Goal: Communication & Community: Participate in discussion

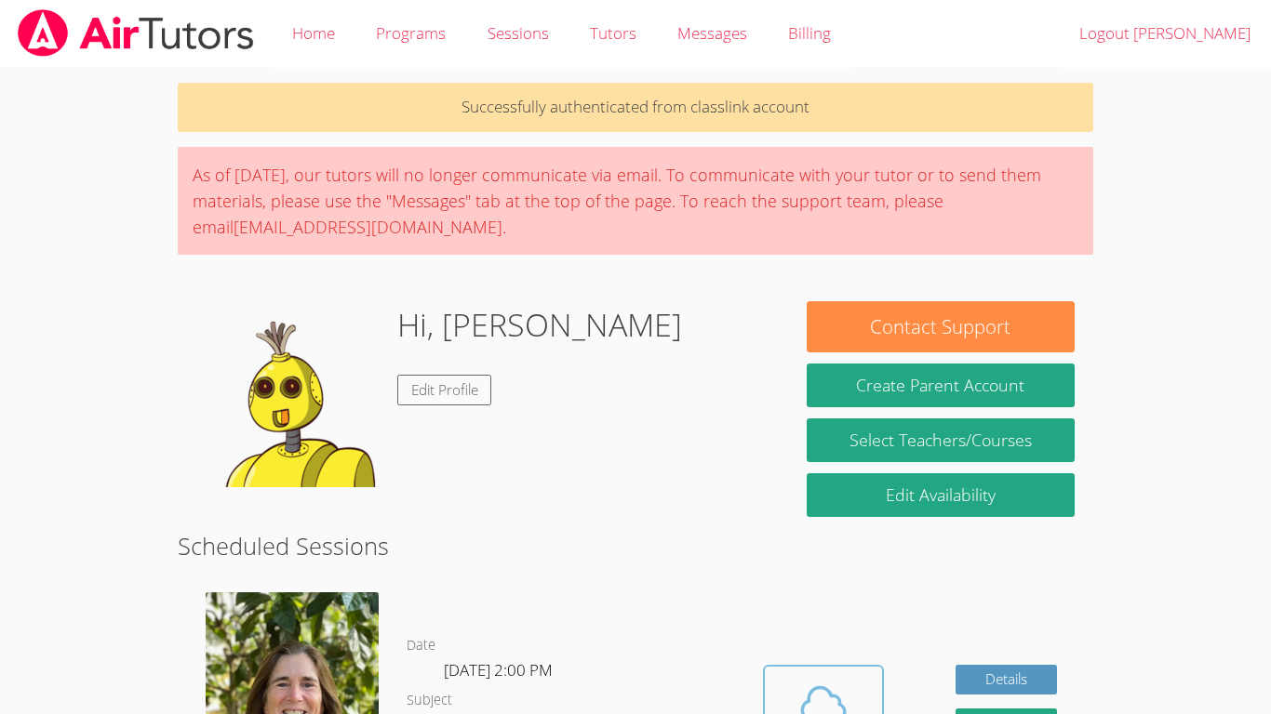
click at [823, 665] on button "Cloud Room" at bounding box center [823, 717] width 121 height 104
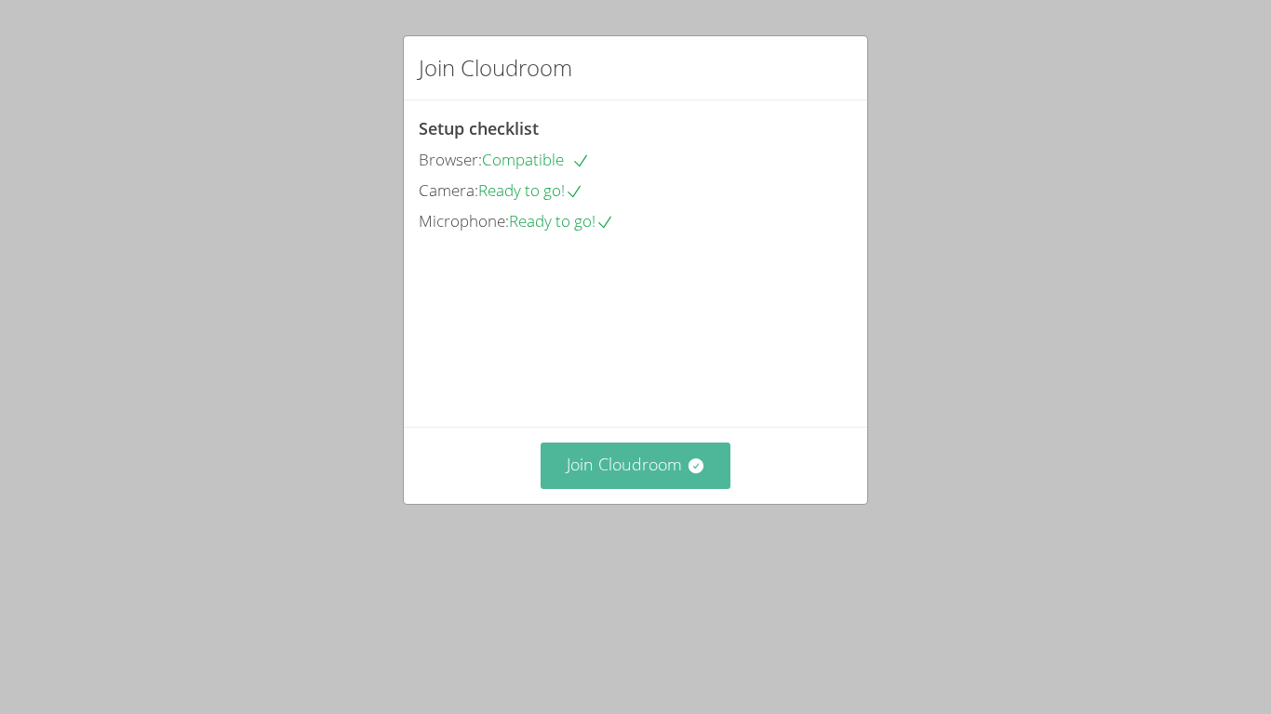
click at [690, 474] on icon at bounding box center [695, 466] width 15 height 15
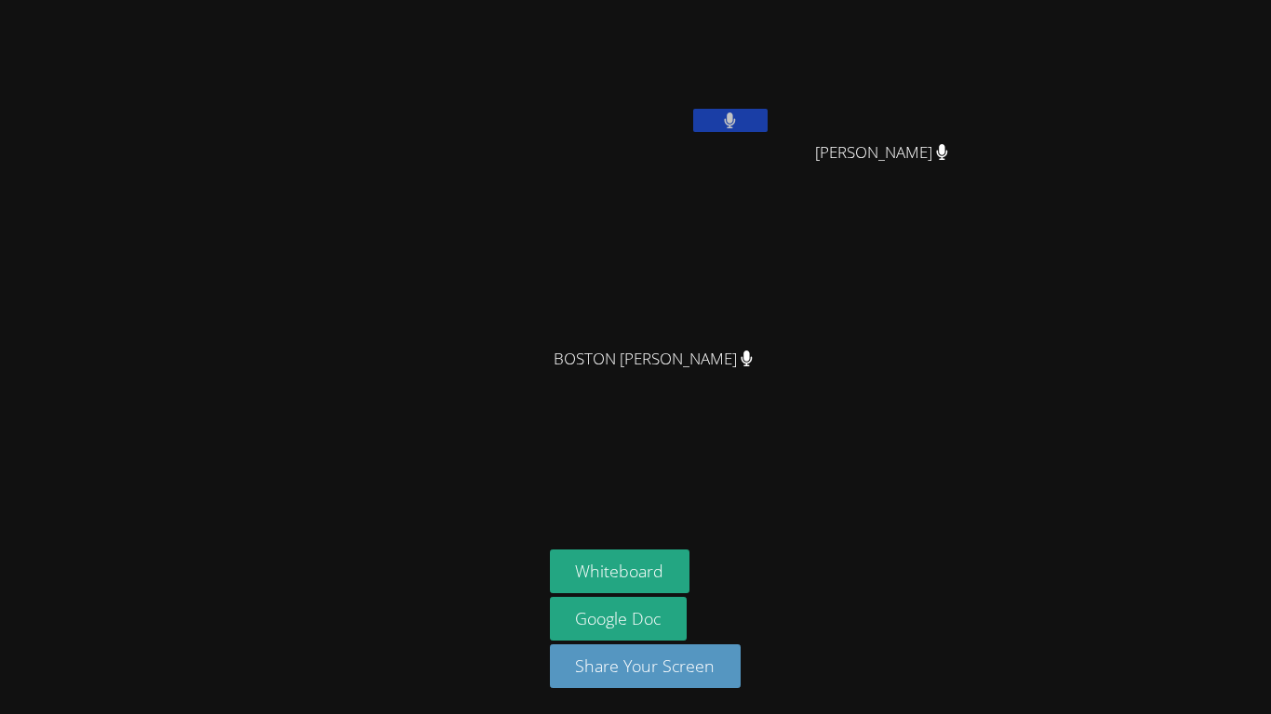
click at [803, 522] on aside "[PERSON_NAME] [PERSON_NAME] [PERSON_NAME] [GEOGRAPHIC_DATA] [PERSON_NAME] [GEOG…" at bounding box center [774, 357] width 465 height 714
click at [659, 106] on video at bounding box center [660, 69] width 221 height 125
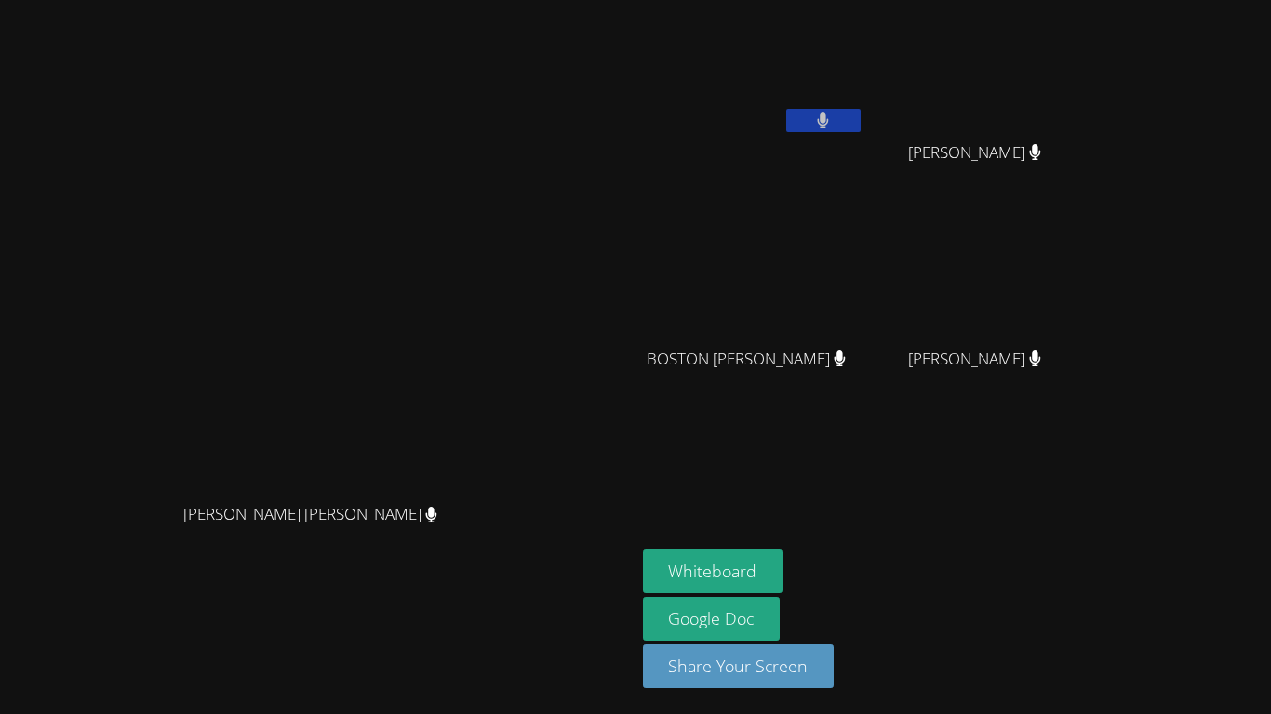
click at [643, 271] on video at bounding box center [753, 276] width 221 height 125
click at [923, 702] on div "Whiteboard Google Doc Share Your Screen" at bounding box center [868, 627] width 450 height 154
click at [861, 112] on button at bounding box center [823, 120] width 74 height 23
click at [861, 125] on button at bounding box center [823, 120] width 74 height 23
click at [783, 560] on button "Whiteboard" at bounding box center [713, 572] width 140 height 44
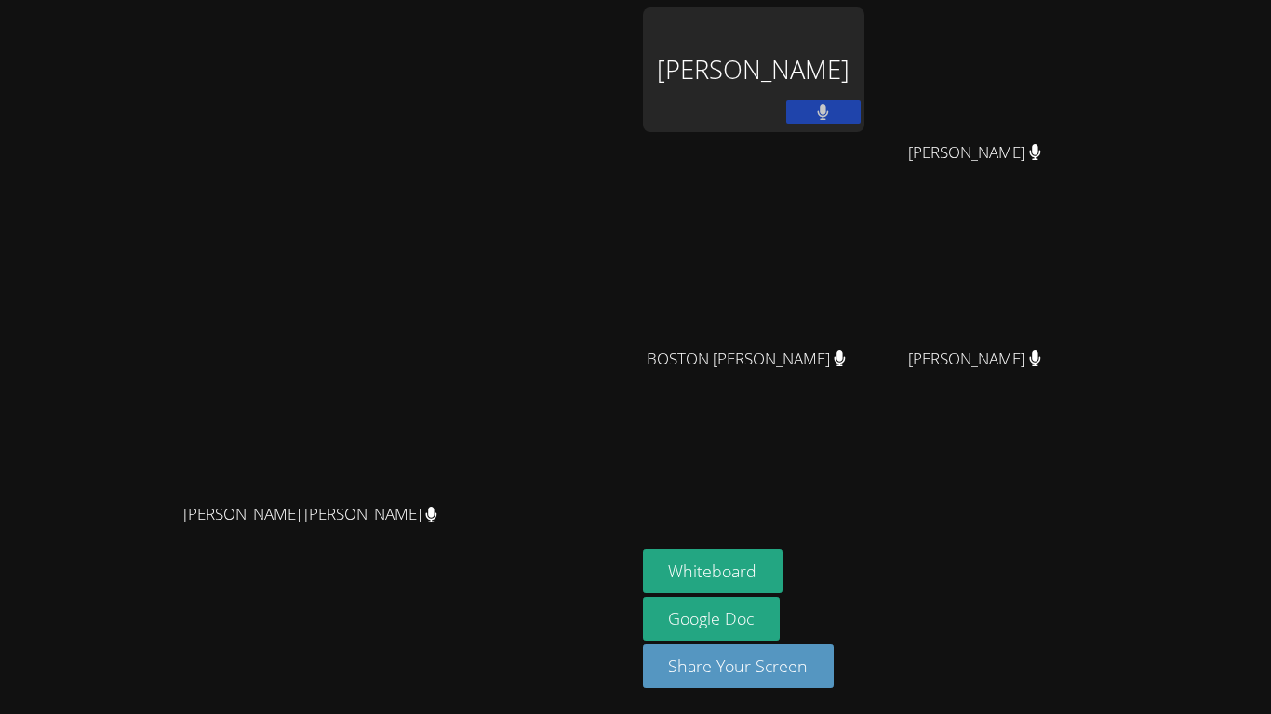
click at [861, 124] on div at bounding box center [823, 114] width 74 height 28
click at [861, 117] on button at bounding box center [823, 111] width 74 height 23
click at [833, 114] on icon at bounding box center [823, 112] width 20 height 16
click at [864, 83] on div "Jesse Carrizales" at bounding box center [753, 69] width 221 height 125
click at [864, 90] on div "Jesse Carrizales" at bounding box center [753, 69] width 221 height 125
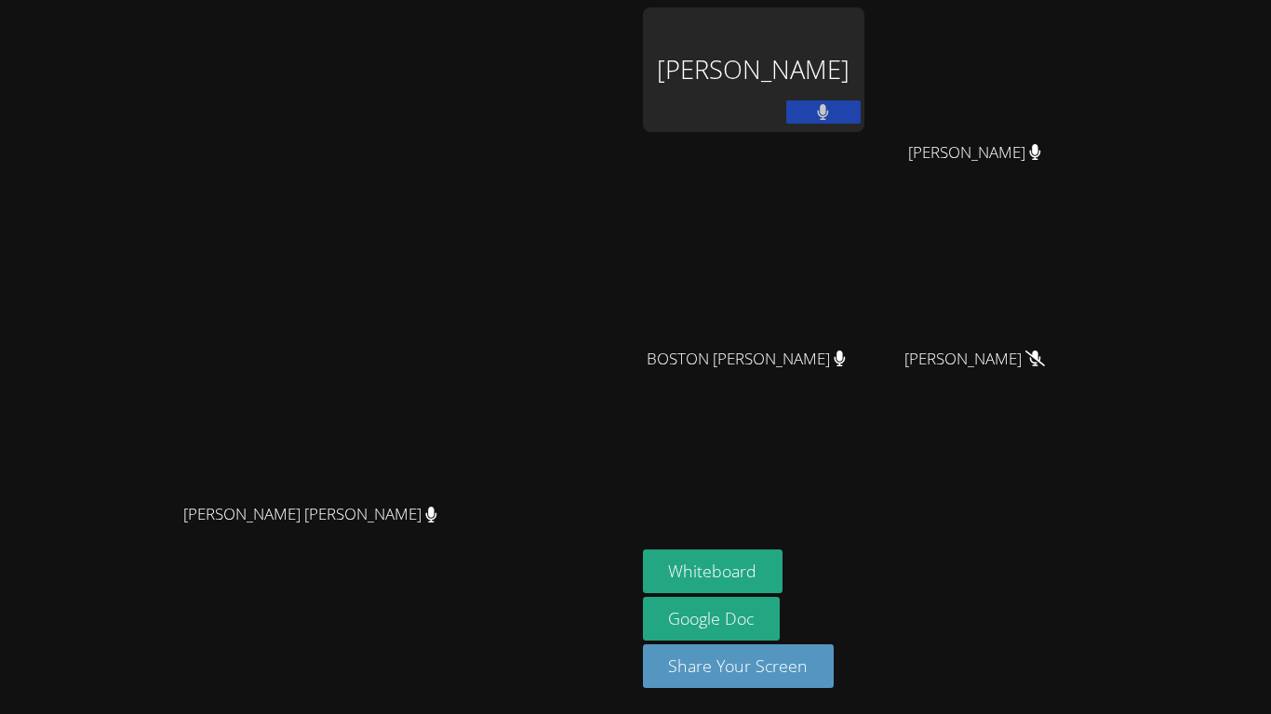
click at [864, 105] on div "Jesse Carrizales" at bounding box center [753, 69] width 221 height 125
click at [864, 65] on div "Jesse Carrizales" at bounding box center [753, 69] width 221 height 125
click at [864, 49] on div "Jesse Carrizales" at bounding box center [753, 69] width 221 height 125
click at [864, 38] on div "Jesse Carrizales" at bounding box center [753, 69] width 221 height 125
click at [864, 26] on div "Jesse Carrizales" at bounding box center [753, 69] width 221 height 125
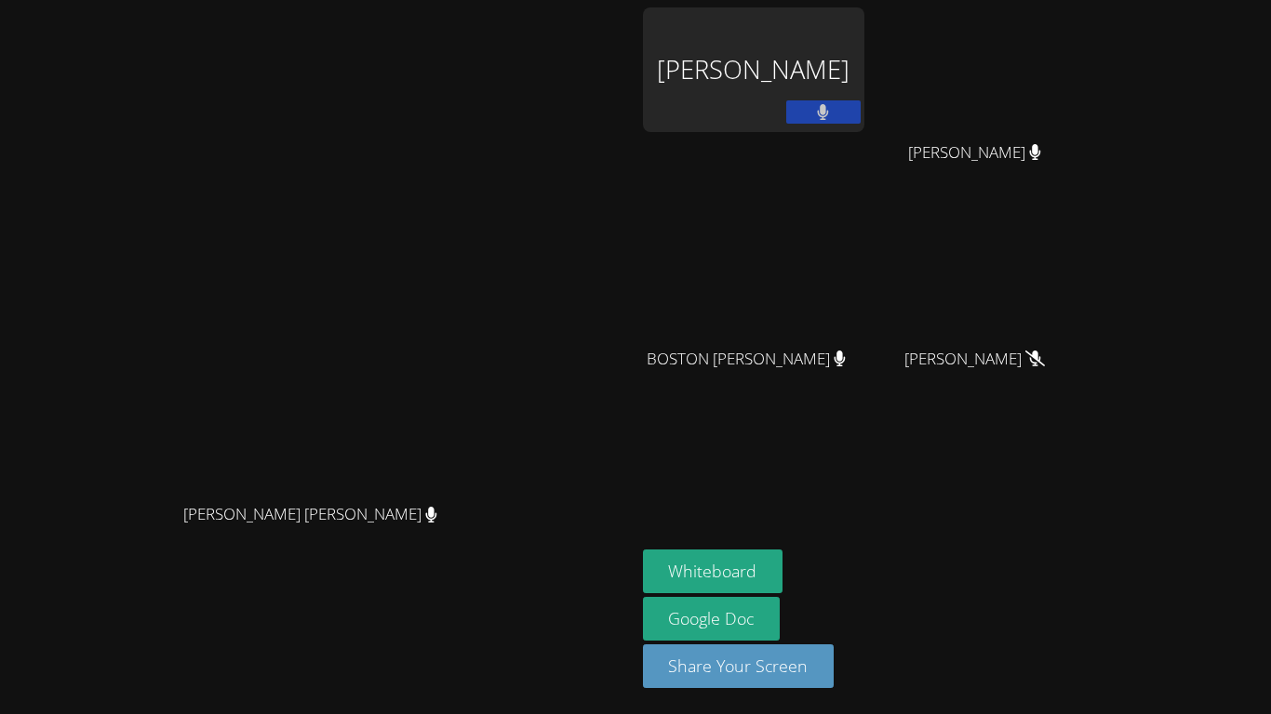
click at [864, 110] on div "Jesse Carrizales" at bounding box center [753, 69] width 221 height 125
click at [864, 126] on div "Jesse Carrizales" at bounding box center [753, 69] width 221 height 125
click at [849, 101] on div "Jesse Carrizales" at bounding box center [753, 69] width 221 height 125
click at [850, 105] on div "Jesse Carrizales" at bounding box center [753, 69] width 221 height 125
click at [628, 69] on div "Rae Ann Upton Rae Ann Upton" at bounding box center [317, 357] width 621 height 700
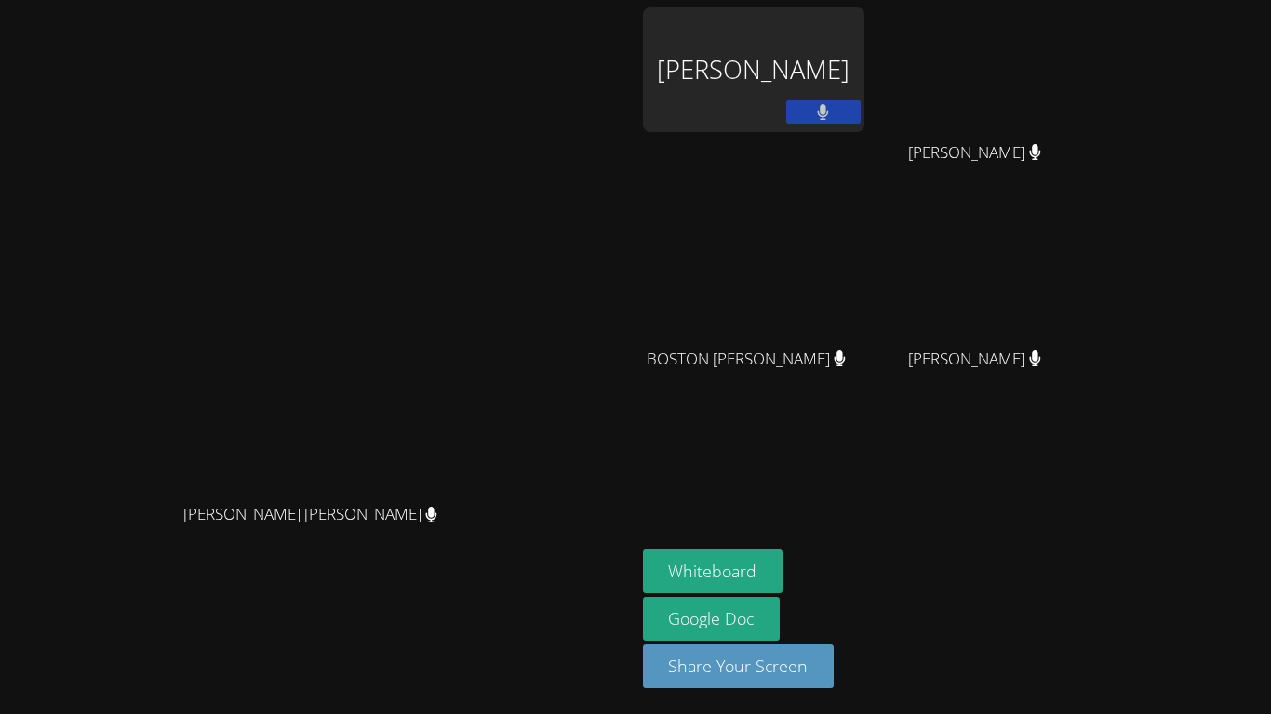
click at [610, 568] on div "[PERSON_NAME] [PERSON_NAME]" at bounding box center [317, 531] width 621 height 74
